Goal: Information Seeking & Learning: Understand process/instructions

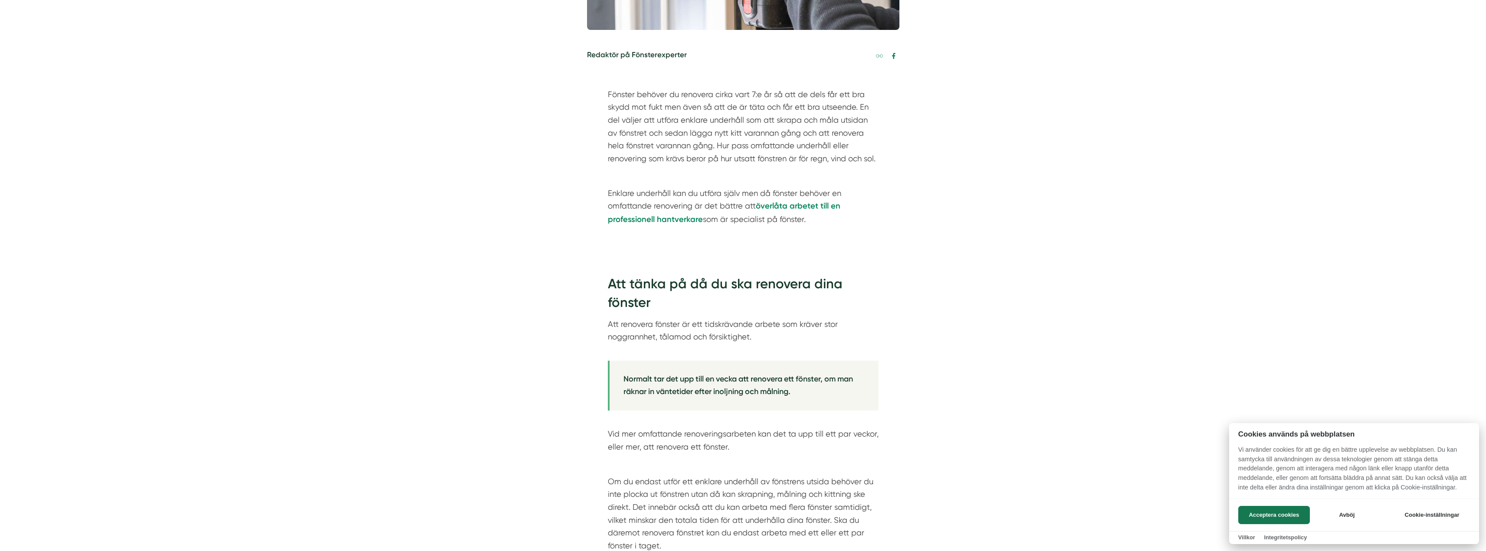
scroll to position [434, 0]
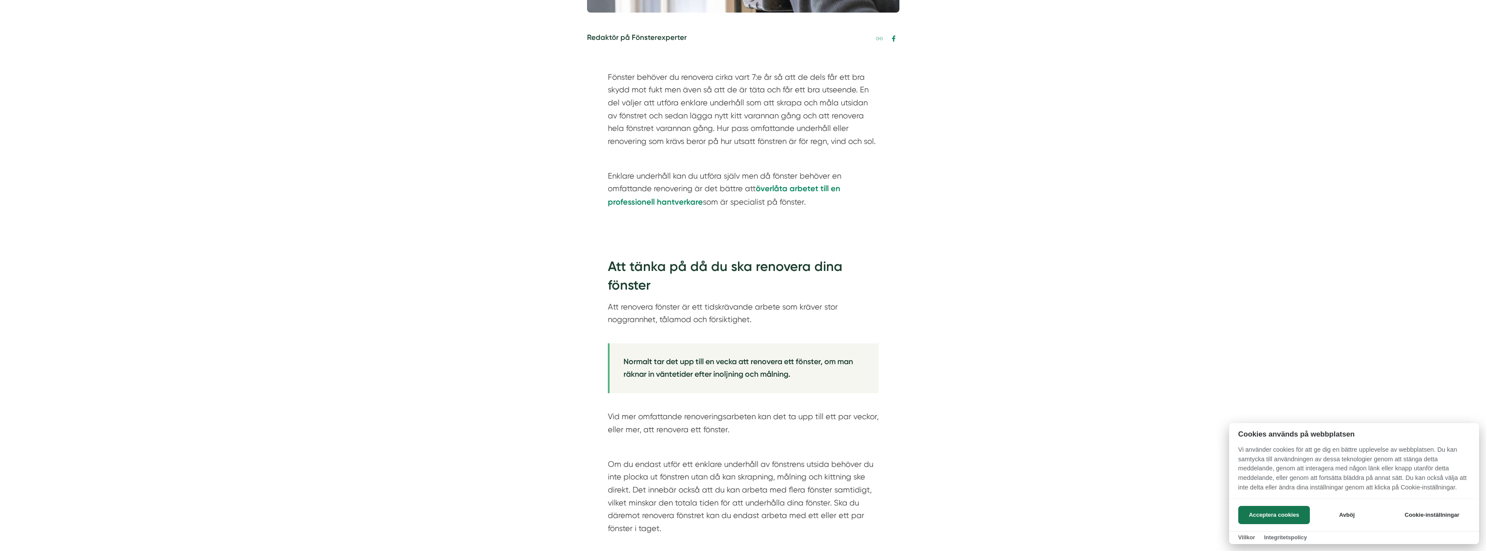
drag, startPoint x: 637, startPoint y: 354, endPoint x: 791, endPoint y: 365, distance: 154.4
click at [791, 365] on div at bounding box center [743, 275] width 1486 height 551
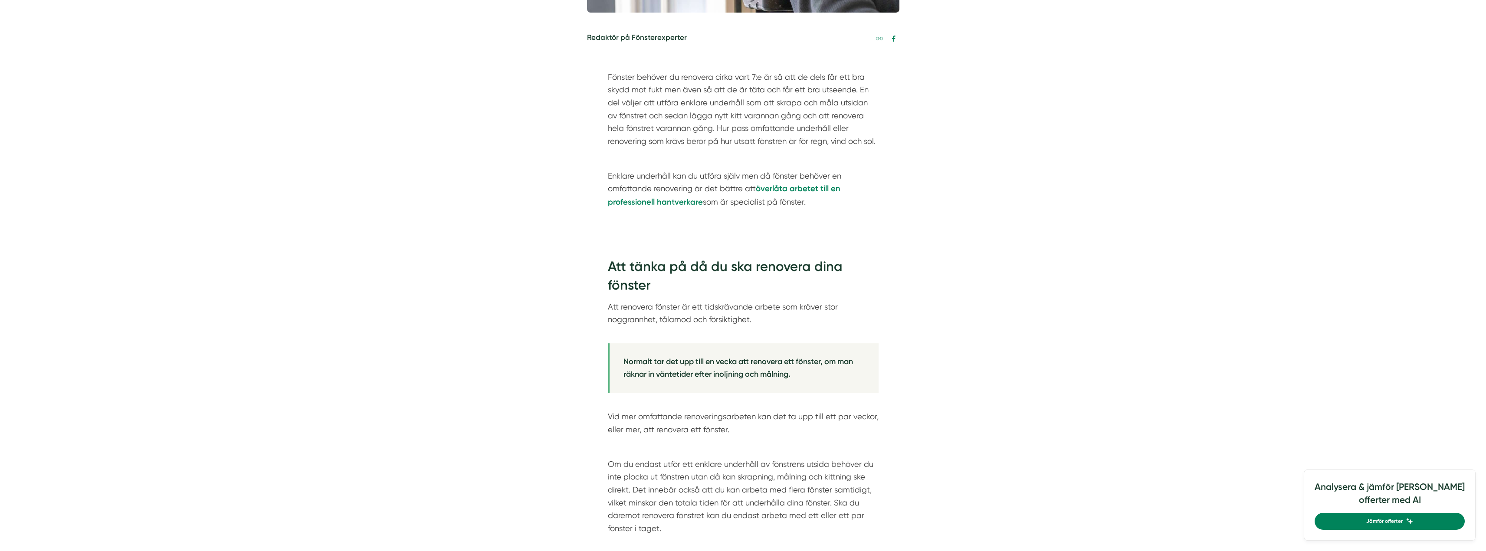
drag, startPoint x: 675, startPoint y: 364, endPoint x: 800, endPoint y: 378, distance: 124.8
click at [800, 378] on blockquote "Normalt tar det upp till en vecka att renovera ett fönster, om man räknar in vä…" at bounding box center [743, 369] width 271 height 50
drag, startPoint x: 615, startPoint y: 413, endPoint x: 775, endPoint y: 439, distance: 161.6
click at [775, 439] on div "Att tänka på då du ska renovera dina fönster Att renovera fönster är ett tidskr…" at bounding box center [743, 549] width 271 height 619
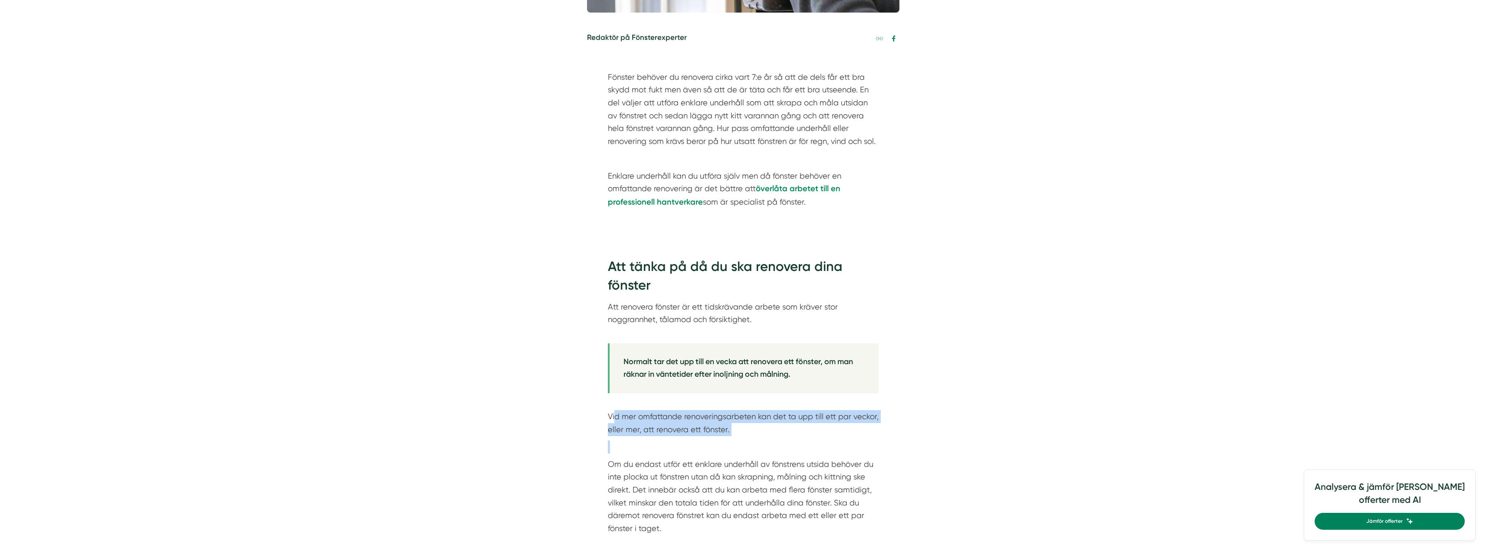
click at [775, 439] on div "Att tänka på då du ska renovera dina fönster Att renovera fönster är ett tidskr…" at bounding box center [743, 549] width 271 height 619
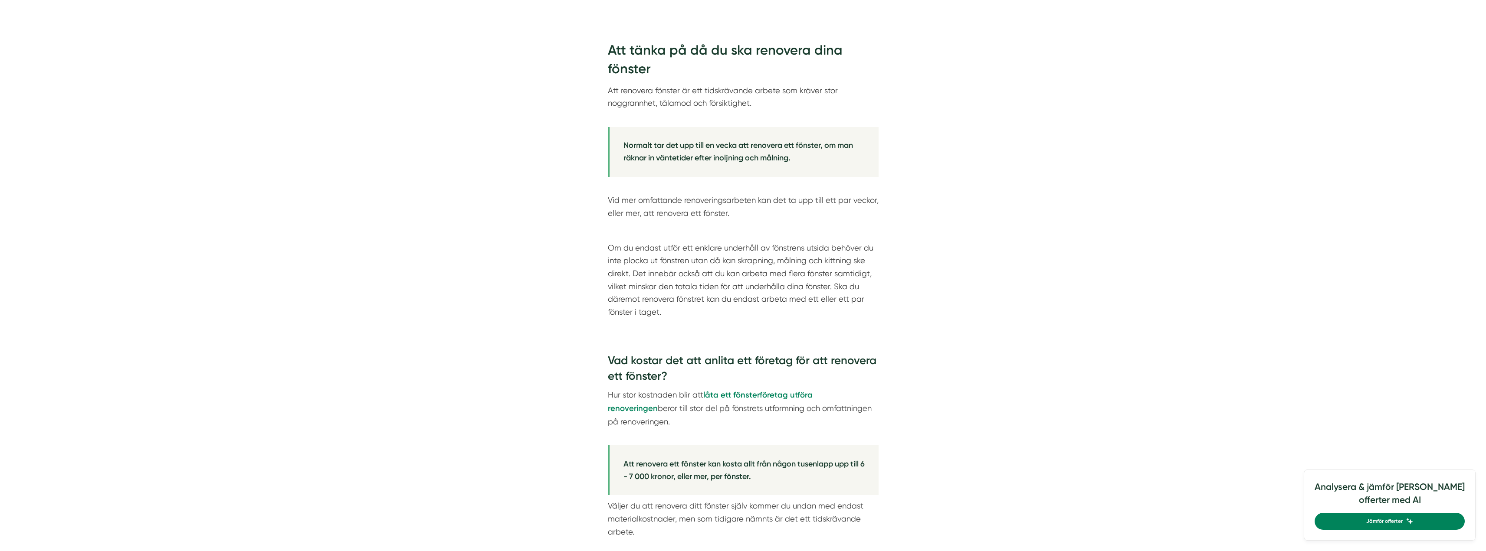
scroll to position [737, 0]
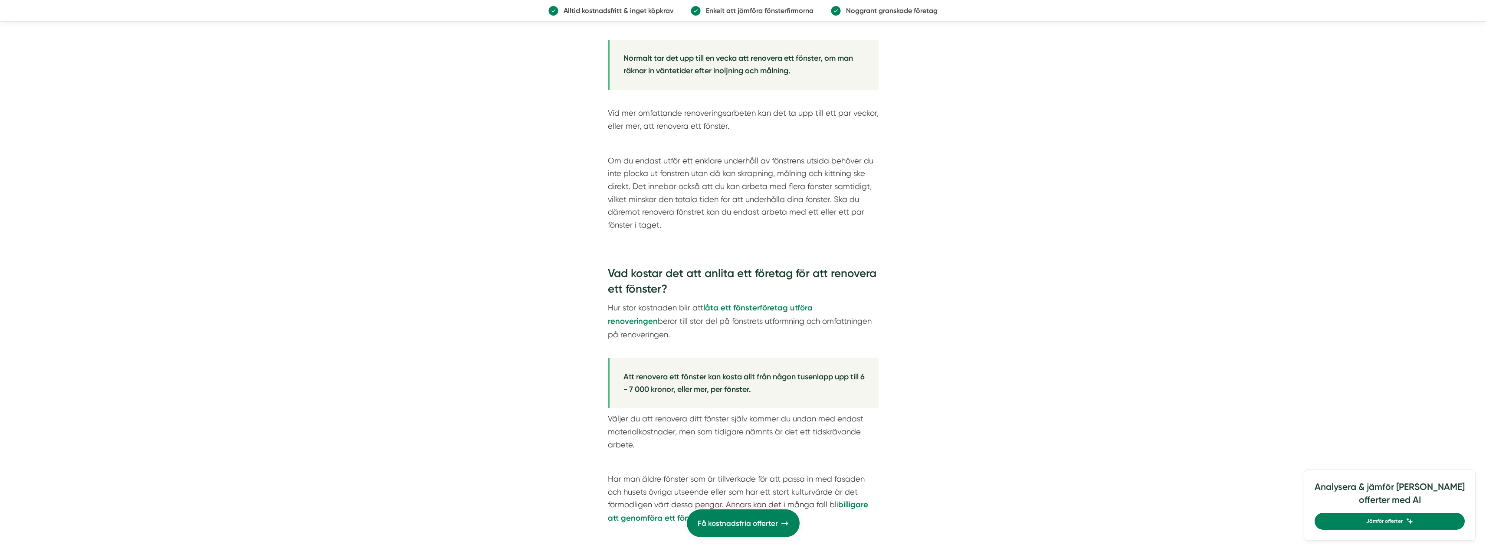
drag, startPoint x: 651, startPoint y: 373, endPoint x: 799, endPoint y: 395, distance: 149.5
click at [799, 395] on blockquote "Att renovera ett fönster kan kosta allt från någon tusenlapp upp till 6 - 7 000…" at bounding box center [743, 383] width 271 height 50
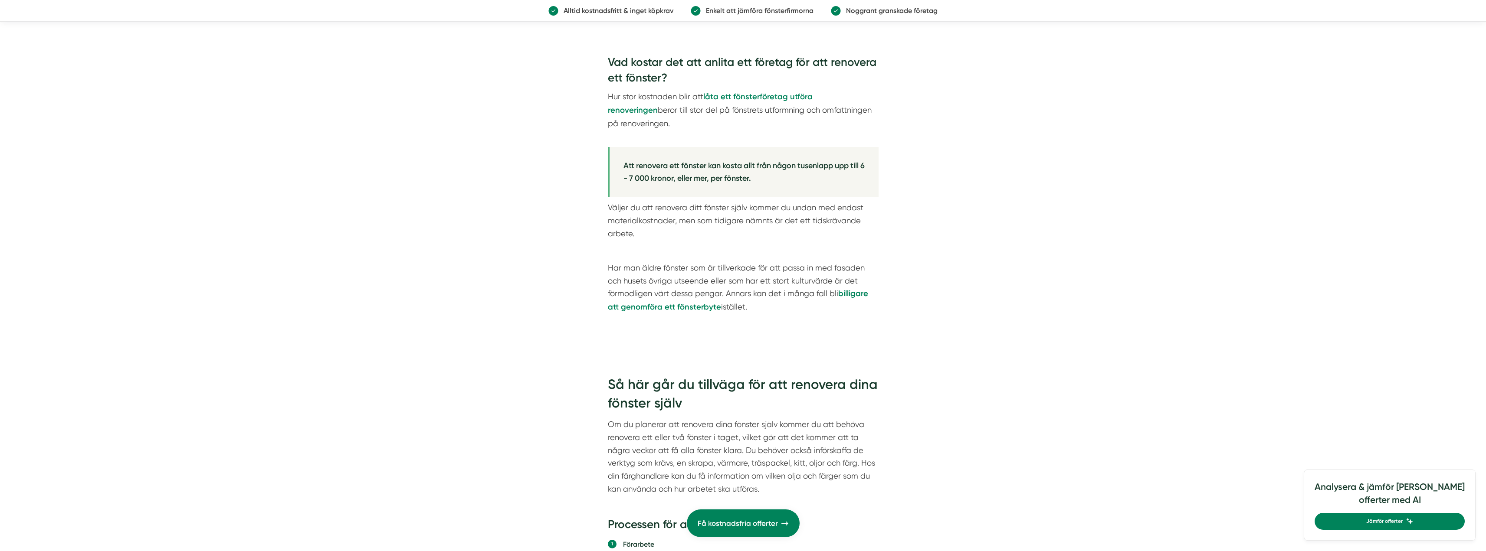
scroll to position [954, 0]
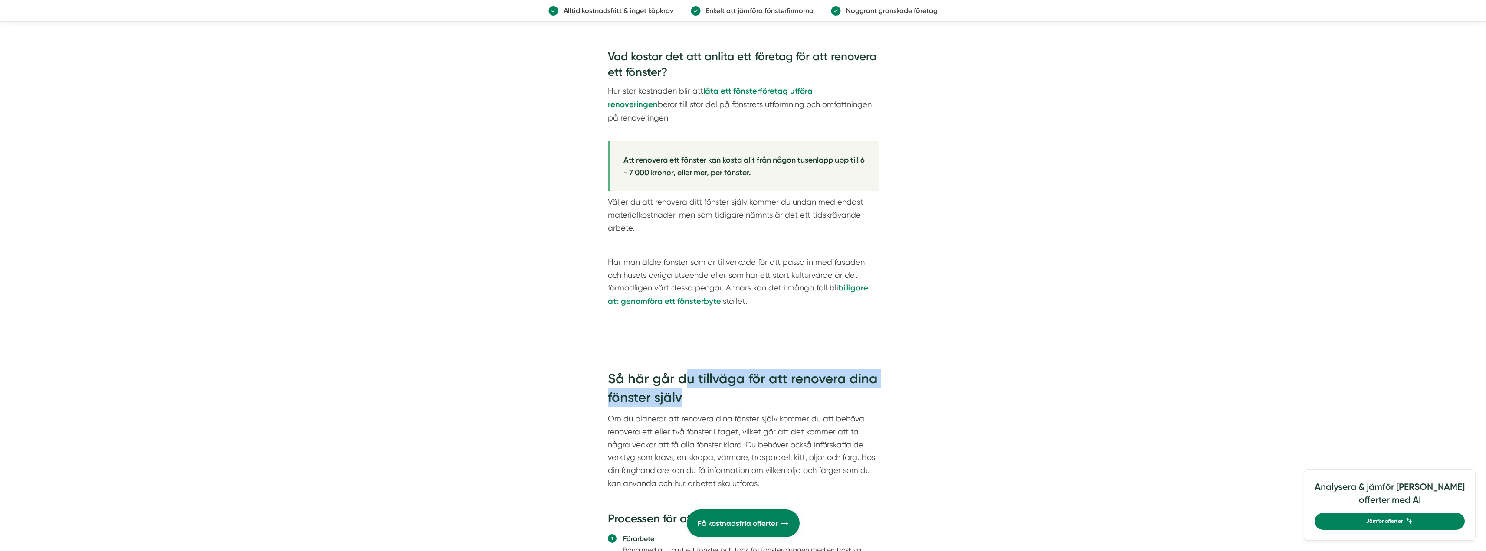
drag, startPoint x: 684, startPoint y: 377, endPoint x: 726, endPoint y: 390, distance: 43.9
click at [726, 390] on h2 "Så här går du tillväga för att renovera dina fönster själv" at bounding box center [743, 391] width 271 height 43
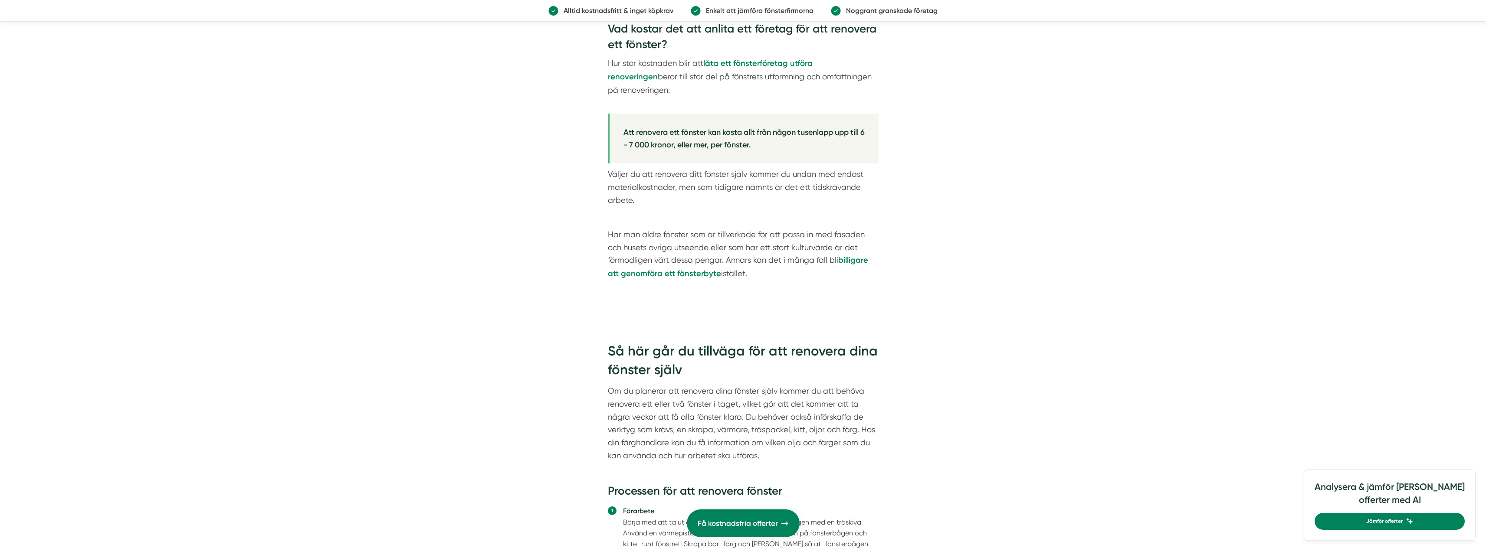
scroll to position [998, 0]
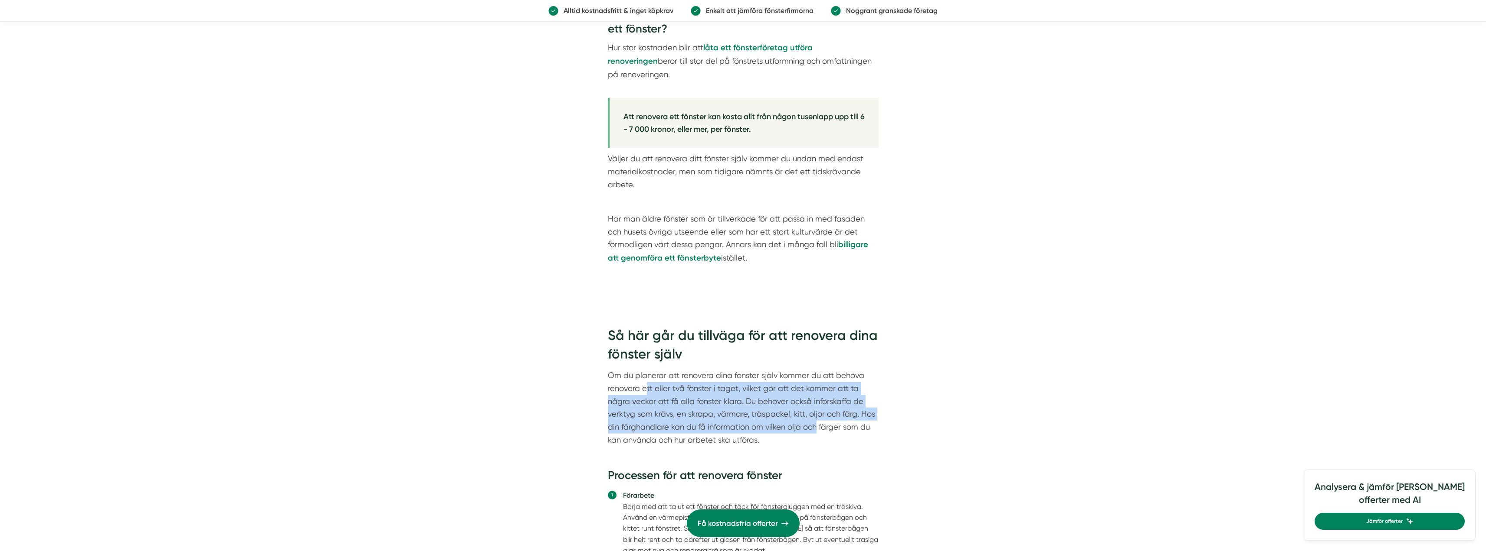
drag, startPoint x: 645, startPoint y: 389, endPoint x: 814, endPoint y: 431, distance: 174.8
click at [814, 431] on p "Om du planerar att renovera dina fönster själv kommer du att behöva renovera et…" at bounding box center [743, 407] width 271 height 77
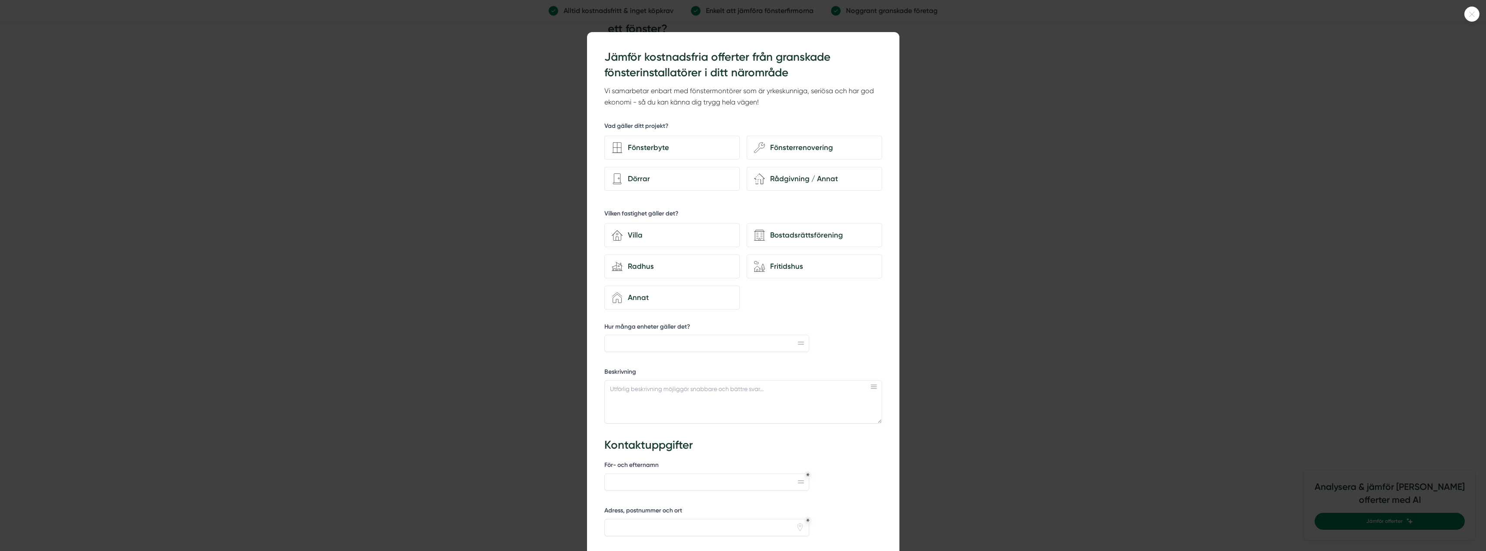
scroll to position [1215, 0]
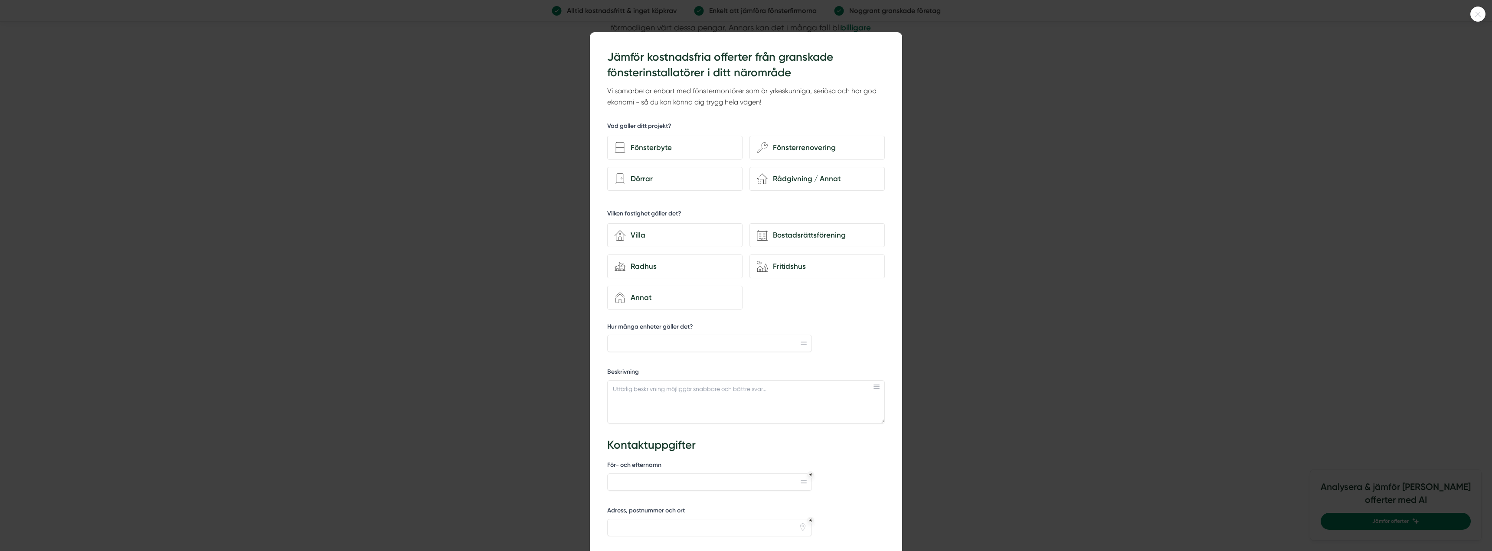
click at [1477, 18] on div at bounding box center [1478, 14] width 15 height 15
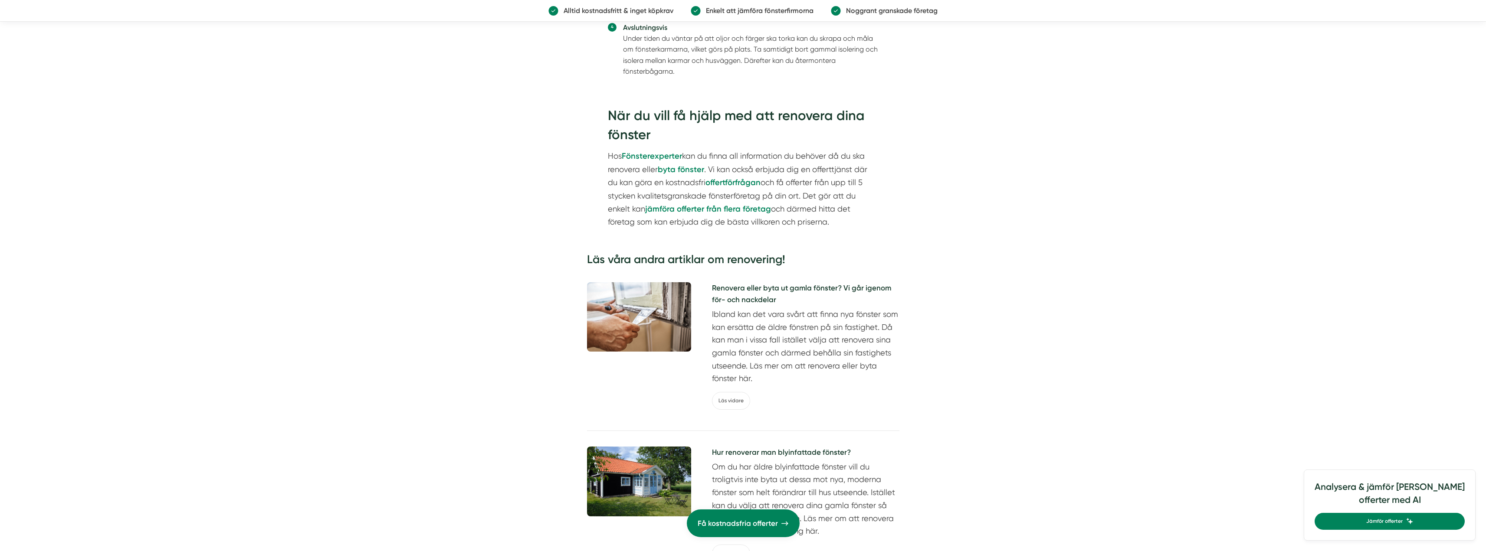
scroll to position [1648, 0]
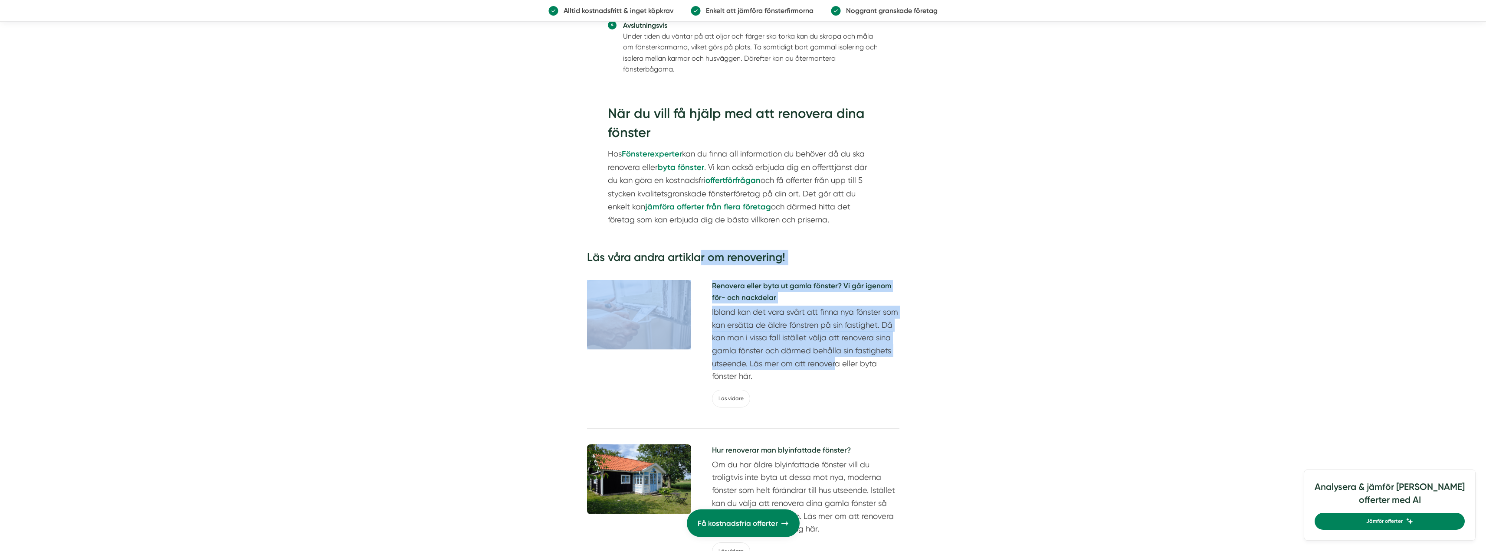
drag, startPoint x: 701, startPoint y: 253, endPoint x: 837, endPoint y: 364, distance: 176.0
click at [837, 364] on div "Läs våra andra artiklar om renovering! Renovera eller byta ut gamla fönster? Vi…" at bounding box center [743, 416] width 312 height 342
click at [837, 364] on p "Ibland kan det vara svårt att finna nya fönster som kan ersätta de äldre fönstr…" at bounding box center [805, 344] width 187 height 77
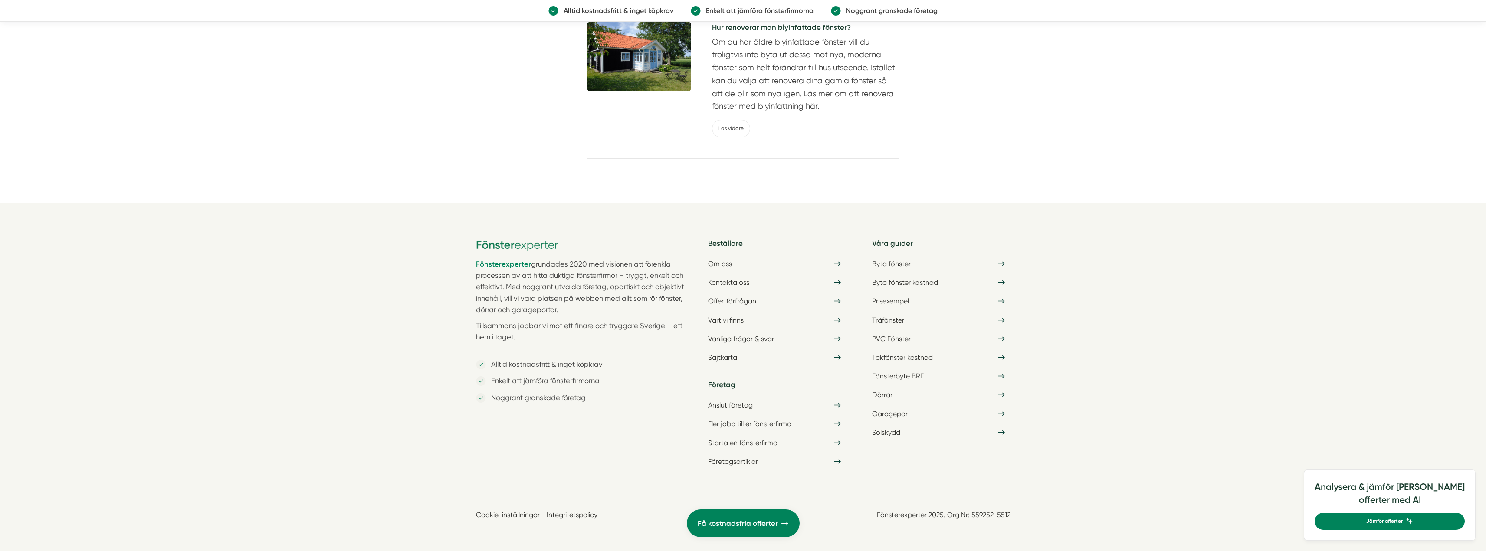
scroll to position [2074, 0]
